Goal: Transaction & Acquisition: Purchase product/service

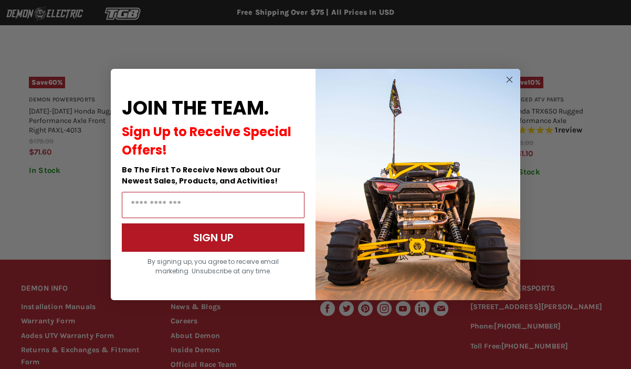
scroll to position [781, 0]
